Goal: Information Seeking & Learning: Learn about a topic

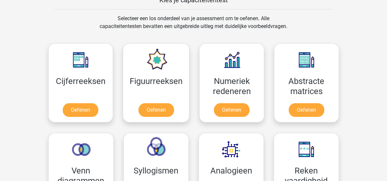
scroll to position [261, 0]
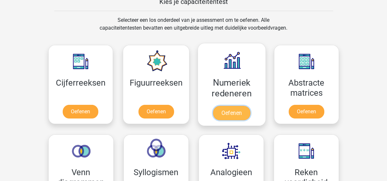
click at [230, 111] on link "Oefenen" at bounding box center [231, 113] width 37 height 14
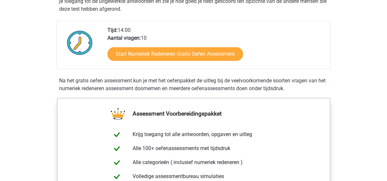
scroll to position [163, 0]
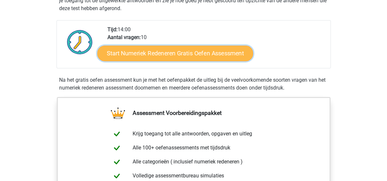
click at [199, 53] on link "Start Numeriek Redeneren Gratis Oefen Assessment" at bounding box center [175, 53] width 156 height 16
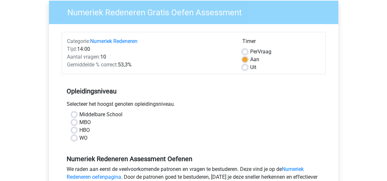
scroll to position [65, 0]
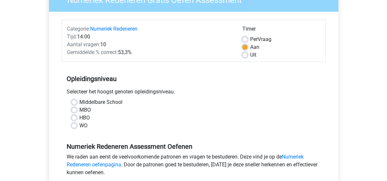
click at [79, 110] on label "MBO" at bounding box center [84, 110] width 11 height 8
click at [73, 110] on input "MBO" at bounding box center [73, 109] width 5 height 7
radio input "true"
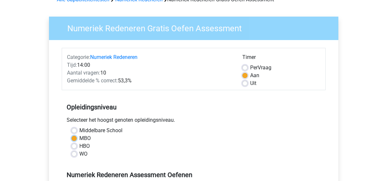
scroll to position [33, 0]
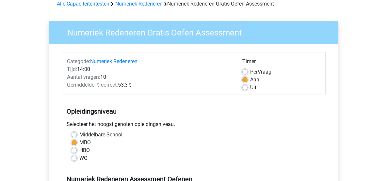
click at [250, 89] on label "Uit" at bounding box center [253, 88] width 6 height 8
click at [243, 89] on input "Uit" at bounding box center [244, 87] width 5 height 7
radio input "true"
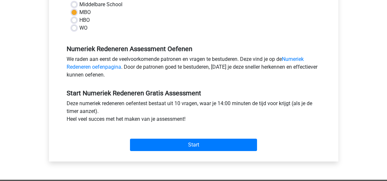
scroll to position [196, 0]
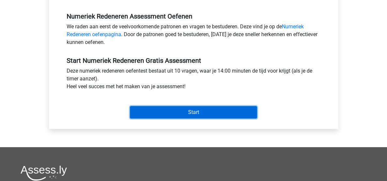
click at [194, 111] on input "Start" at bounding box center [193, 112] width 127 height 12
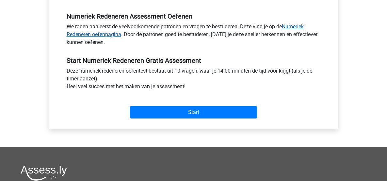
click at [296, 25] on link "Numeriek Redeneren oefenpagina" at bounding box center [185, 30] width 237 height 14
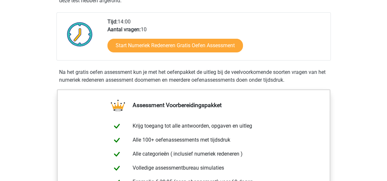
scroll to position [98, 0]
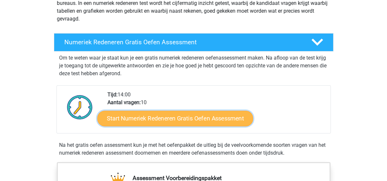
click at [171, 118] on link "Start Numeriek Redeneren Gratis Oefen Assessment" at bounding box center [175, 119] width 156 height 16
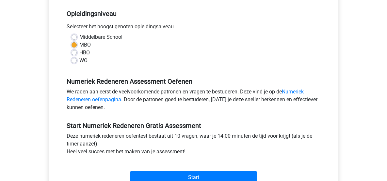
scroll to position [163, 0]
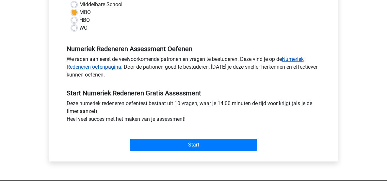
click at [293, 58] on link "Numeriek Redeneren oefenpagina" at bounding box center [185, 63] width 237 height 14
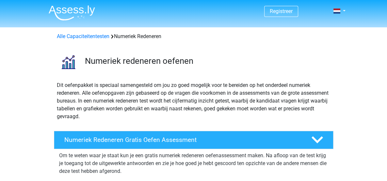
scroll to position [65, 0]
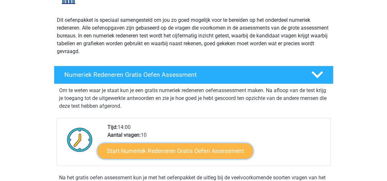
click at [183, 152] on link "Start Numeriek Redeneren Gratis Oefen Assessment" at bounding box center [175, 151] width 156 height 16
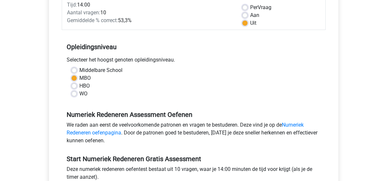
scroll to position [98, 0]
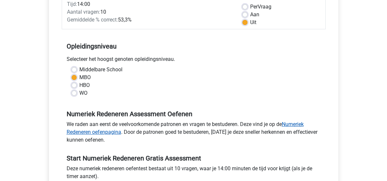
click at [104, 131] on link "Numeriek Redeneren oefenpagina" at bounding box center [185, 128] width 237 height 14
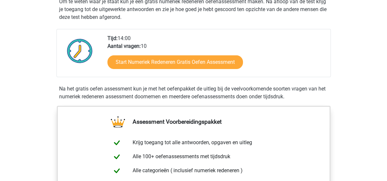
scroll to position [163, 0]
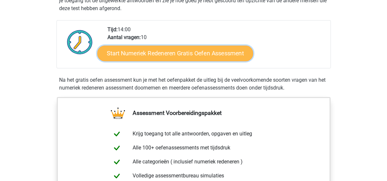
click at [197, 53] on link "Start Numeriek Redeneren Gratis Oefen Assessment" at bounding box center [175, 53] width 156 height 16
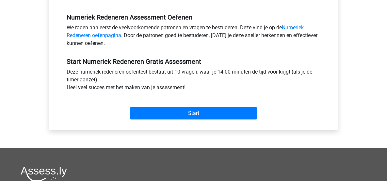
scroll to position [228, 0]
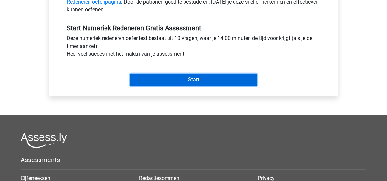
click at [193, 78] on input "Start" at bounding box center [193, 80] width 127 height 12
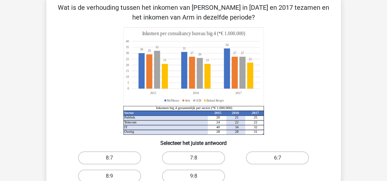
scroll to position [65, 0]
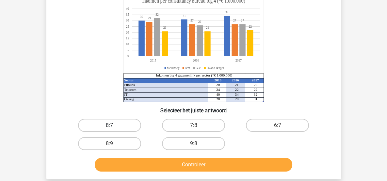
click at [110, 123] on label "8:7" at bounding box center [109, 125] width 63 height 13
click at [110, 126] on input "8:7" at bounding box center [111, 128] width 4 height 4
radio input "true"
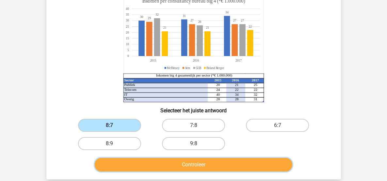
click at [194, 165] on button "Controleer" at bounding box center [193, 165] width 197 height 14
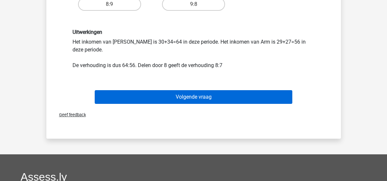
scroll to position [196, 0]
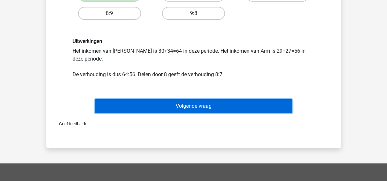
click at [184, 106] on button "Volgende vraag" at bounding box center [193, 107] width 197 height 14
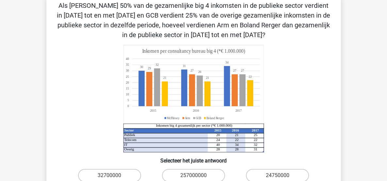
scroll to position [30, 0]
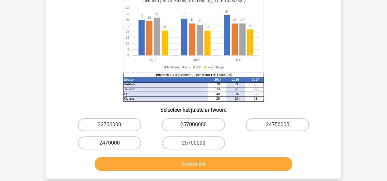
scroll to position [131, 0]
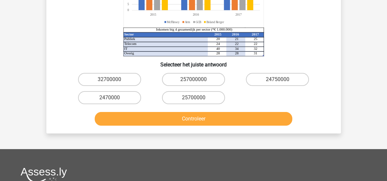
click at [329, 25] on div "Sector 2015 2016 2017 Publiek 20 21 25 Telecom 24 22 22 IT 40 34 32 Overig 28 2…" at bounding box center [193, 3] width 273 height 108
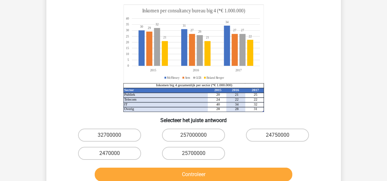
scroll to position [66, 0]
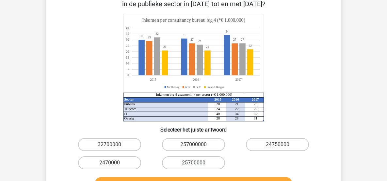
click at [189, 161] on label "25700000" at bounding box center [193, 163] width 63 height 13
click at [193, 163] on input "25700000" at bounding box center [195, 165] width 4 height 4
radio input "true"
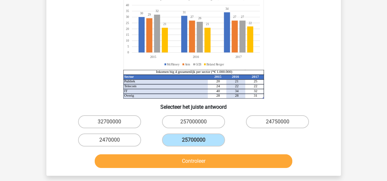
scroll to position [98, 0]
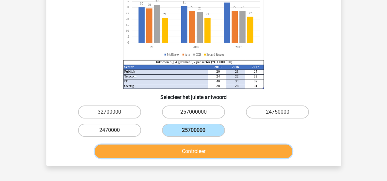
click at [197, 152] on button "Controleer" at bounding box center [193, 152] width 197 height 14
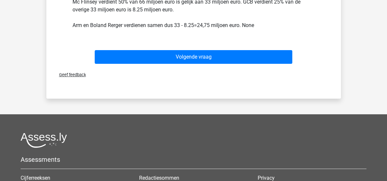
scroll to position [294, 0]
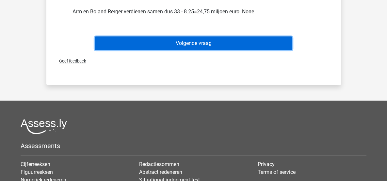
click at [198, 40] on button "Volgende vraag" at bounding box center [193, 44] width 197 height 14
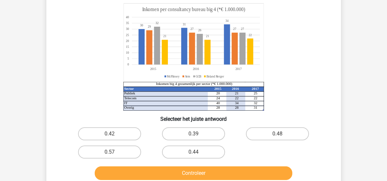
scroll to position [95, 0]
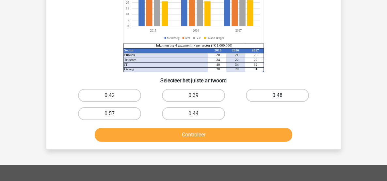
click at [277, 96] on label "0.48" at bounding box center [277, 95] width 63 height 13
click at [277, 96] on input "0.48" at bounding box center [279, 98] width 4 height 4
radio input "true"
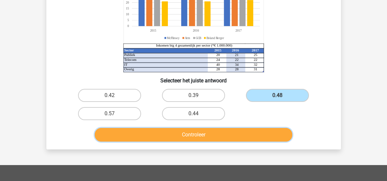
click at [200, 134] on button "Controleer" at bounding box center [193, 135] width 197 height 14
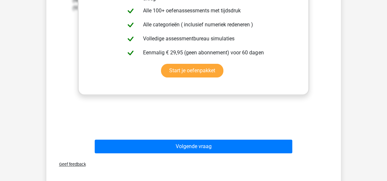
scroll to position [324, 0]
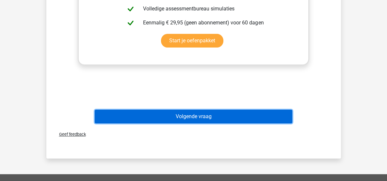
click at [197, 116] on button "Volgende vraag" at bounding box center [193, 117] width 197 height 14
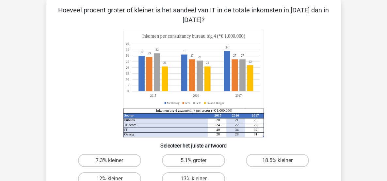
scroll to position [95, 0]
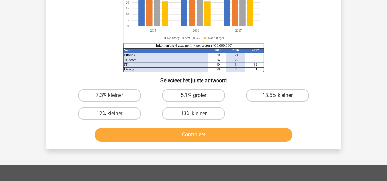
click at [113, 111] on label "12% kleiner" at bounding box center [109, 113] width 63 height 13
click at [113, 114] on input "12% kleiner" at bounding box center [111, 116] width 4 height 4
radio input "true"
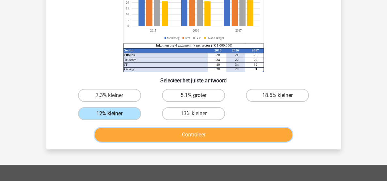
click at [190, 133] on button "Controleer" at bounding box center [193, 135] width 197 height 14
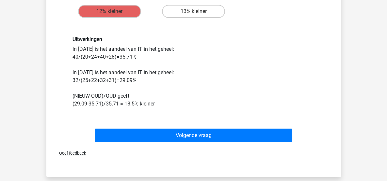
scroll to position [226, 0]
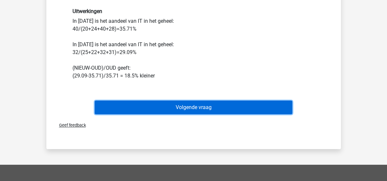
click at [192, 105] on button "Volgende vraag" at bounding box center [193, 108] width 197 height 14
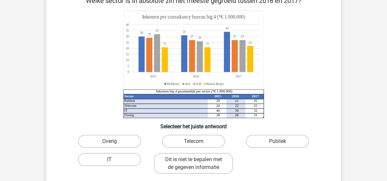
scroll to position [30, 0]
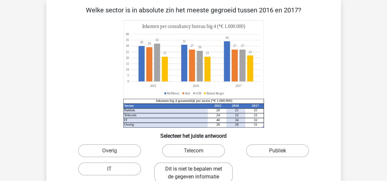
click at [192, 171] on label "Dit is niet te bepalen met de gegeven informatie" at bounding box center [193, 173] width 79 height 21
click at [193, 171] on input "Dit is niet te bepalen met de gegeven informatie" at bounding box center [195, 171] width 4 height 4
radio input "true"
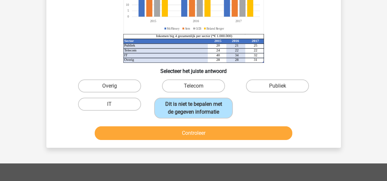
scroll to position [95, 0]
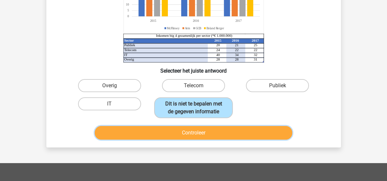
click at [194, 132] on button "Controleer" at bounding box center [193, 133] width 197 height 14
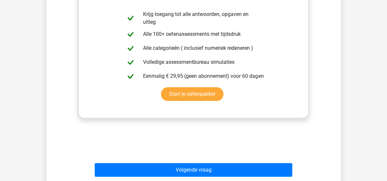
scroll to position [291, 0]
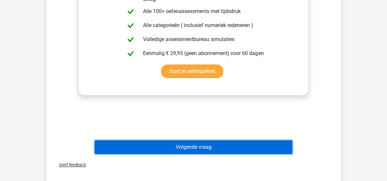
click at [193, 145] on button "Volgende vraag" at bounding box center [193, 148] width 197 height 14
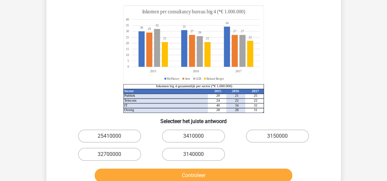
scroll to position [63, 0]
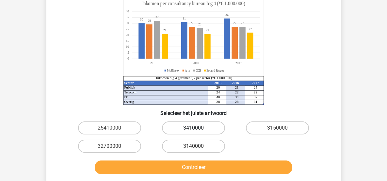
click at [199, 127] on label "3410000" at bounding box center [193, 128] width 63 height 13
click at [197, 128] on input "3410000" at bounding box center [195, 130] width 4 height 4
radio input "true"
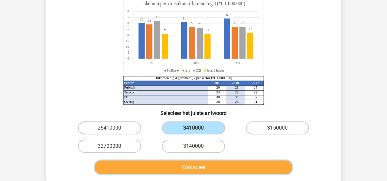
click at [201, 166] on button "Controleer" at bounding box center [193, 168] width 197 height 14
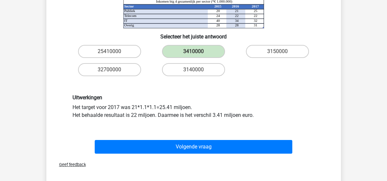
scroll to position [161, 0]
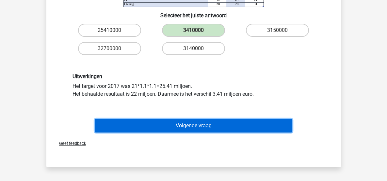
click at [193, 125] on button "Volgende vraag" at bounding box center [193, 126] width 197 height 14
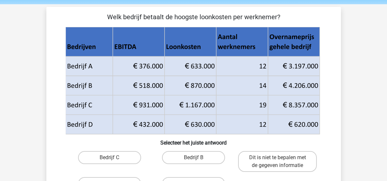
scroll to position [33, 0]
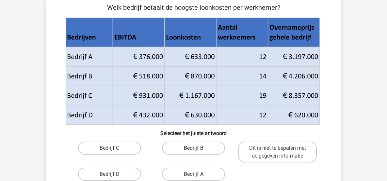
click at [193, 147] on label "Bedrijf B" at bounding box center [193, 148] width 63 height 13
click at [193, 148] on input "Bedrijf B" at bounding box center [195, 150] width 4 height 4
radio input "true"
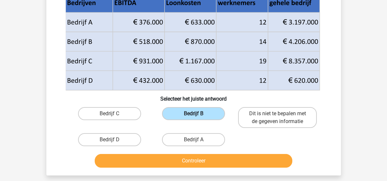
scroll to position [131, 0]
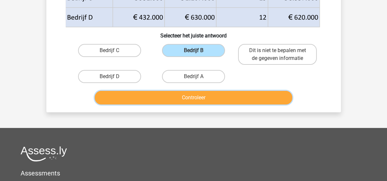
click at [195, 97] on button "Controleer" at bounding box center [193, 98] width 197 height 14
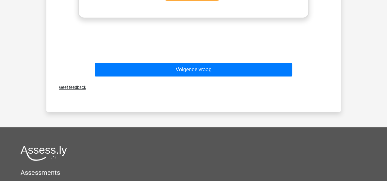
scroll to position [392, 0]
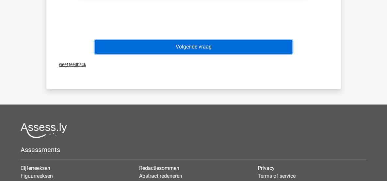
click at [189, 44] on button "Volgende vraag" at bounding box center [193, 47] width 197 height 14
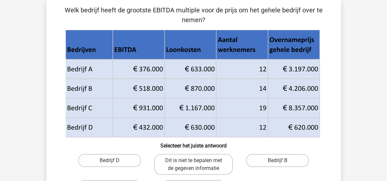
scroll to position [189, 0]
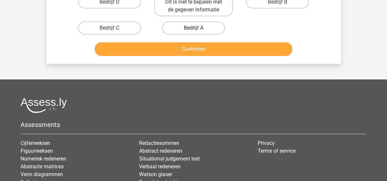
click at [194, 27] on label "Bedrijf A" at bounding box center [193, 28] width 63 height 13
click at [194, 28] on input "Bedrijf A" at bounding box center [195, 30] width 4 height 4
radio input "true"
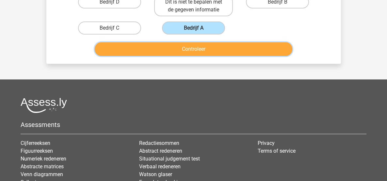
click at [193, 47] on button "Controleer" at bounding box center [193, 49] width 197 height 14
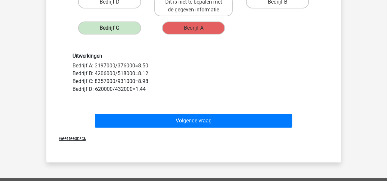
scroll to position [30, 0]
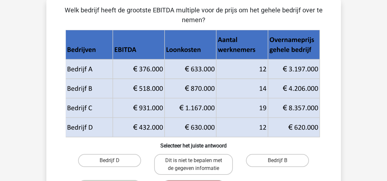
drag, startPoint x: 384, startPoint y: 11, endPoint x: 358, endPoint y: 4, distance: 26.5
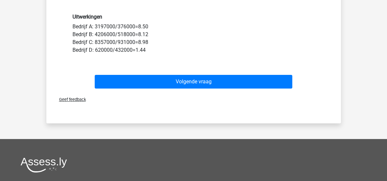
scroll to position [228, 0]
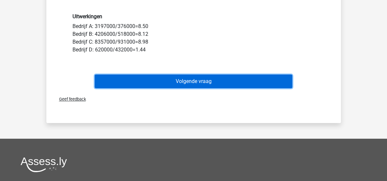
click at [198, 79] on button "Volgende vraag" at bounding box center [193, 82] width 197 height 14
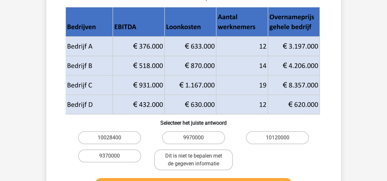
scroll to position [63, 0]
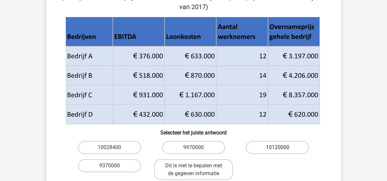
click at [274, 141] on label "10120000" at bounding box center [277, 147] width 63 height 13
click at [277, 148] on input "10120000" at bounding box center [279, 150] width 4 height 4
radio input "true"
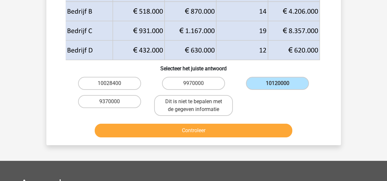
scroll to position [128, 0]
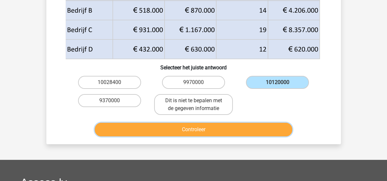
click at [204, 123] on button "Controleer" at bounding box center [193, 130] width 197 height 14
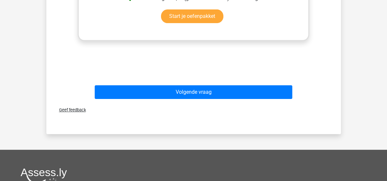
scroll to position [375, 0]
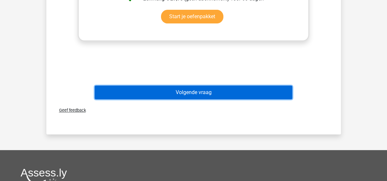
click at [184, 86] on button "Volgende vraag" at bounding box center [193, 93] width 197 height 14
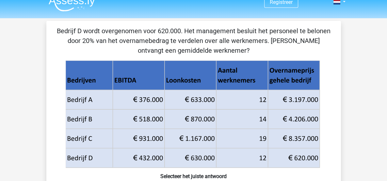
scroll to position [0, 0]
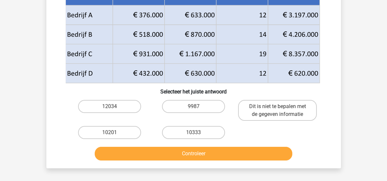
scroll to position [98, 0]
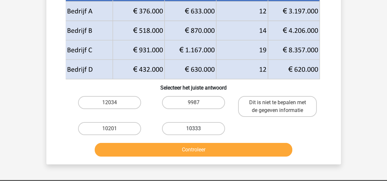
click at [191, 126] on label "10333" at bounding box center [193, 128] width 63 height 13
click at [193, 129] on input "10333" at bounding box center [195, 131] width 4 height 4
radio input "true"
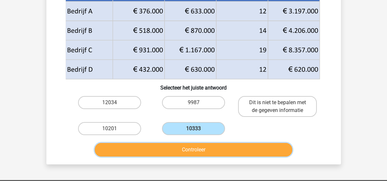
click at [201, 151] on button "Controleer" at bounding box center [193, 150] width 197 height 14
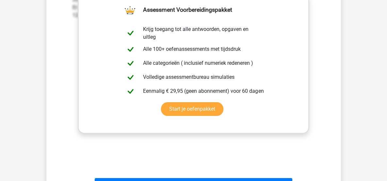
scroll to position [359, 0]
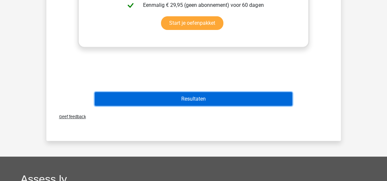
click at [185, 97] on button "Resultaten" at bounding box center [193, 99] width 197 height 14
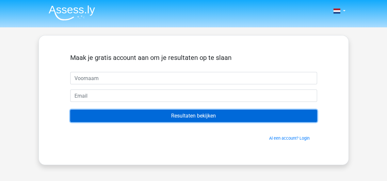
click at [200, 113] on input "Resultaten bekijken" at bounding box center [193, 116] width 247 height 12
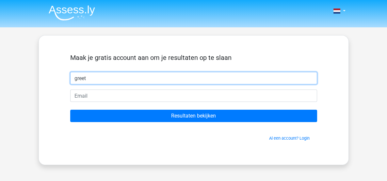
type input "Greet"
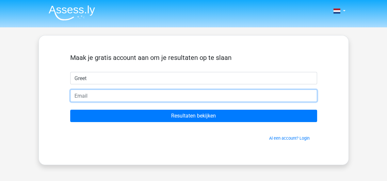
click at [97, 97] on input "email" at bounding box center [193, 96] width 247 height 12
type input "[EMAIL_ADDRESS][DOMAIN_NAME]"
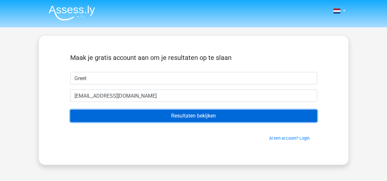
click at [186, 115] on input "Resultaten bekijken" at bounding box center [193, 116] width 247 height 12
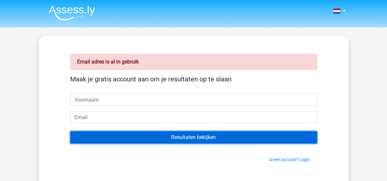
click at [188, 138] on input "Resultaten bekijken" at bounding box center [193, 138] width 247 height 12
